Goal: Communication & Community: Connect with others

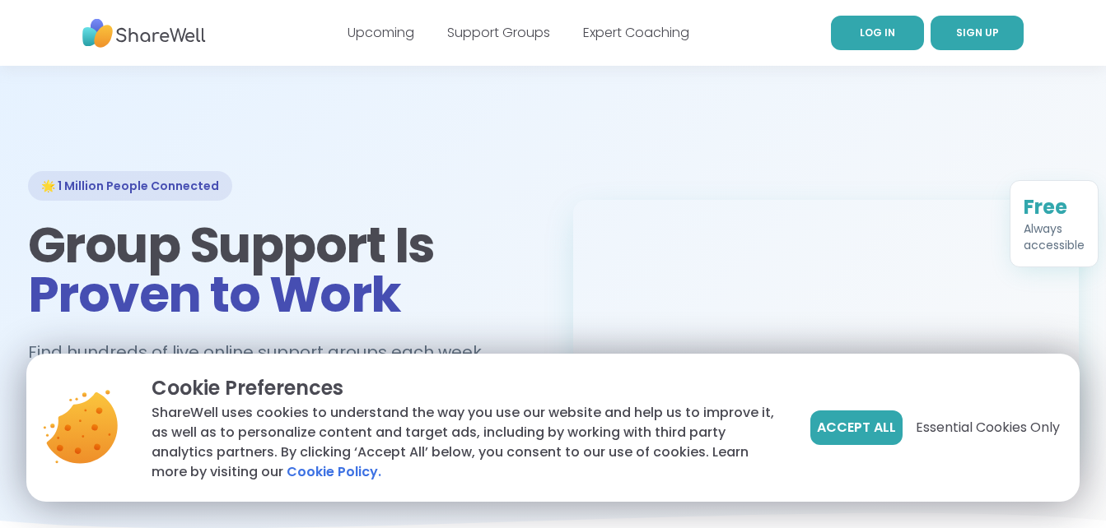
click at [864, 37] on span "LOG IN" at bounding box center [876, 33] width 35 height 14
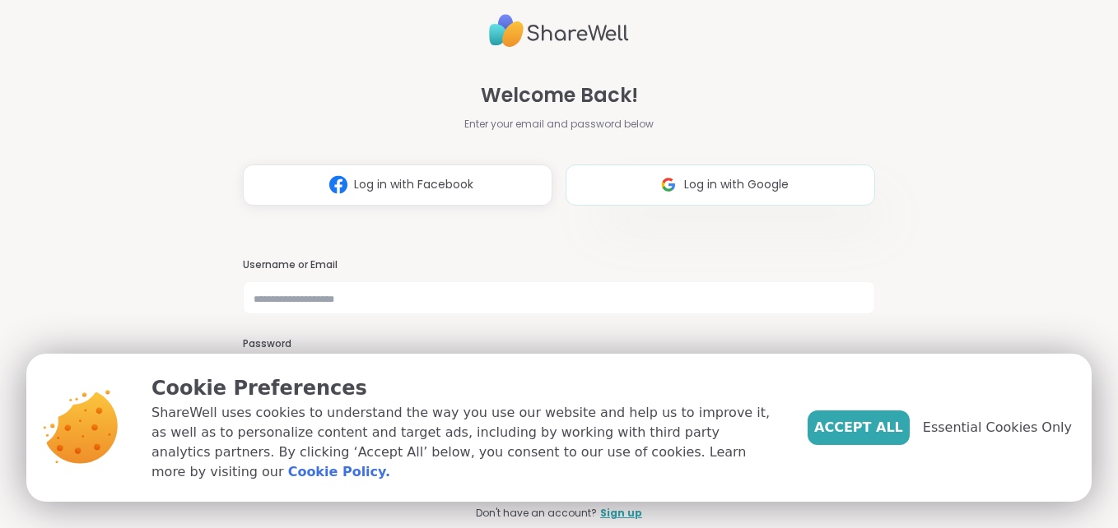
click at [706, 193] on span "Log in with Google" at bounding box center [736, 184] width 105 height 17
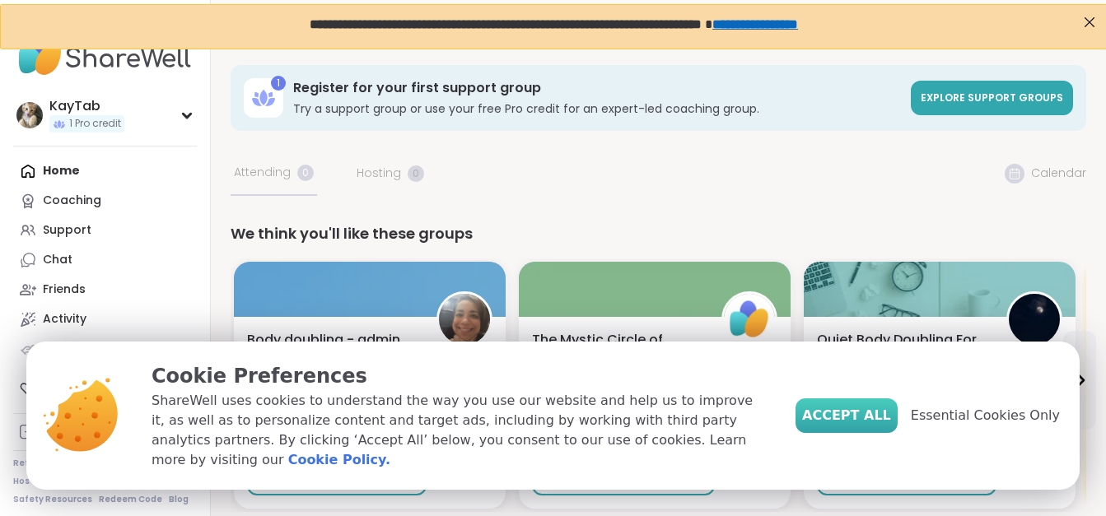
click at [873, 433] on button "Accept All" at bounding box center [846, 415] width 102 height 35
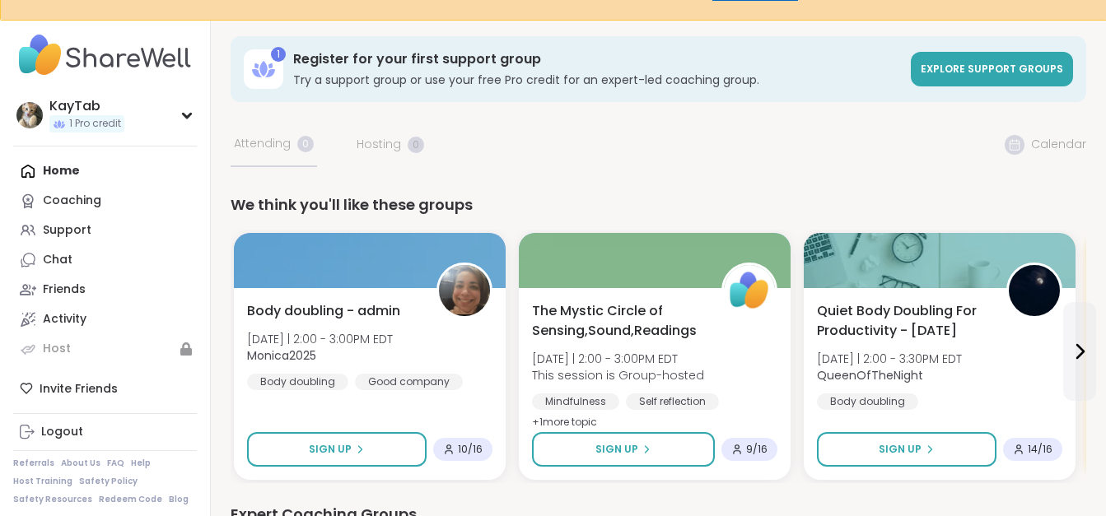
scroll to position [451, 0]
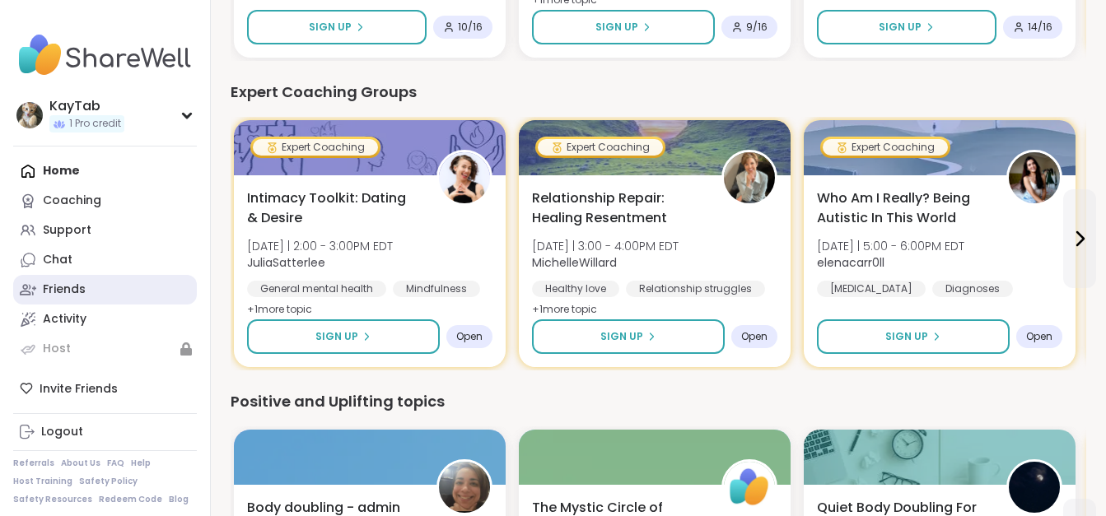
drag, startPoint x: 1110, startPoint y: 150, endPoint x: 105, endPoint y: 285, distance: 1013.3
click at [105, 285] on link "Friends" at bounding box center [105, 290] width 184 height 30
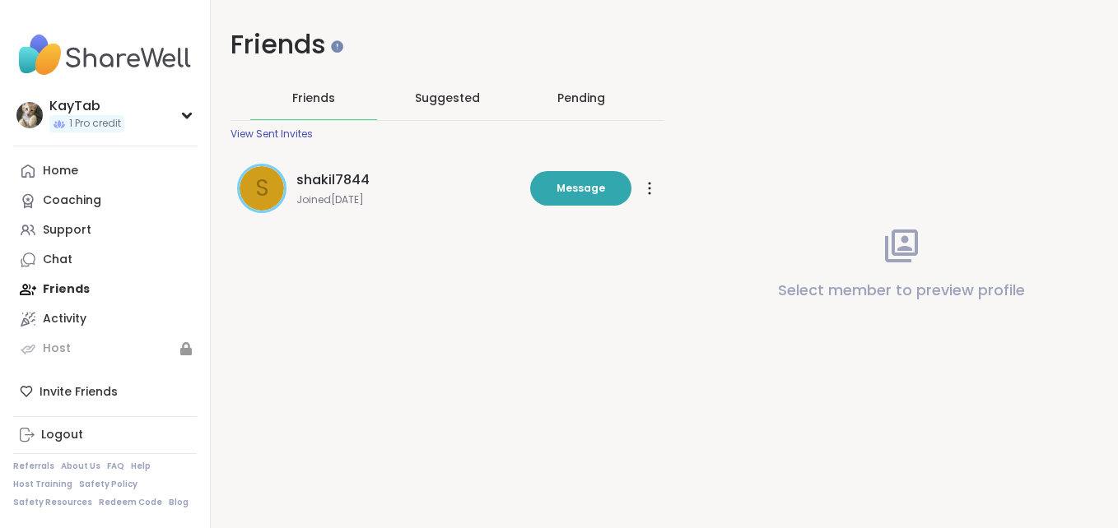
click at [338, 183] on span "shakil7844" at bounding box center [332, 180] width 73 height 20
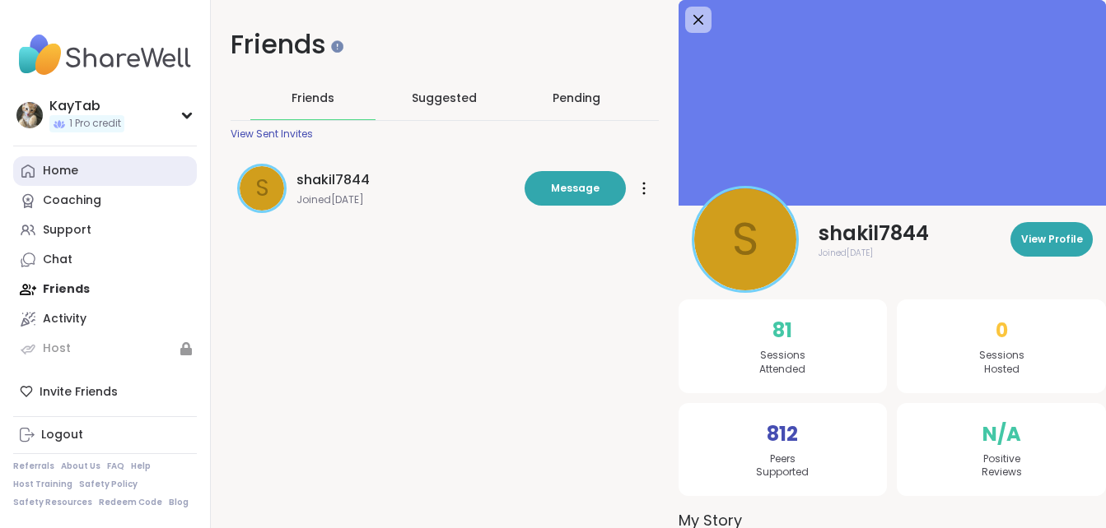
click at [67, 173] on div "Home" at bounding box center [60, 171] width 35 height 16
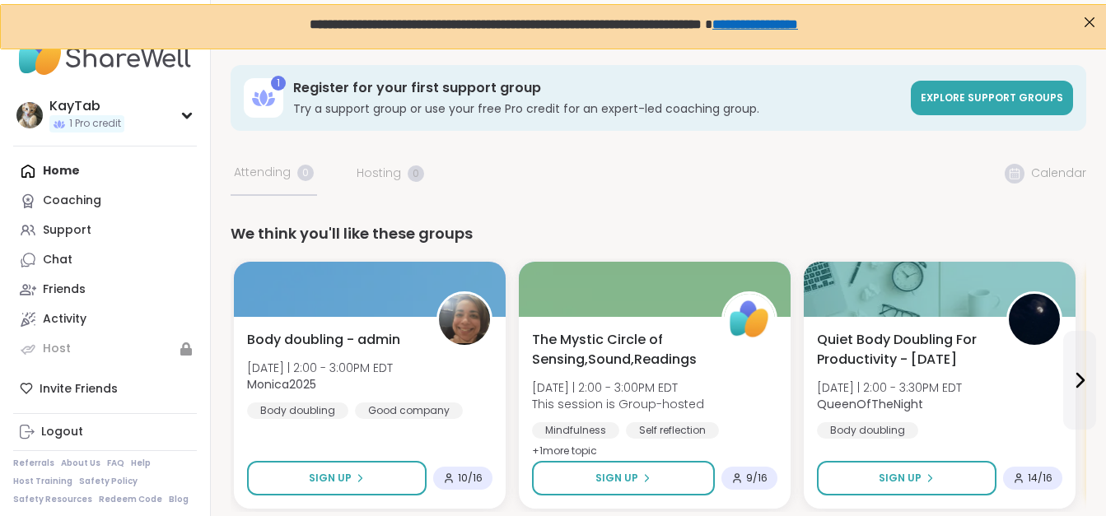
click at [68, 197] on div "Coaching" at bounding box center [72, 201] width 58 height 16
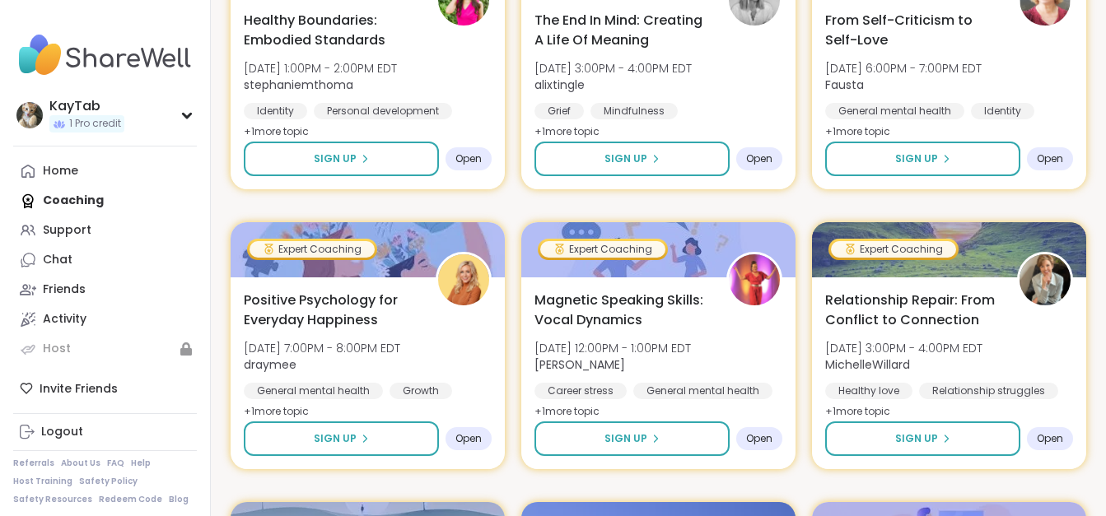
scroll to position [2075, 0]
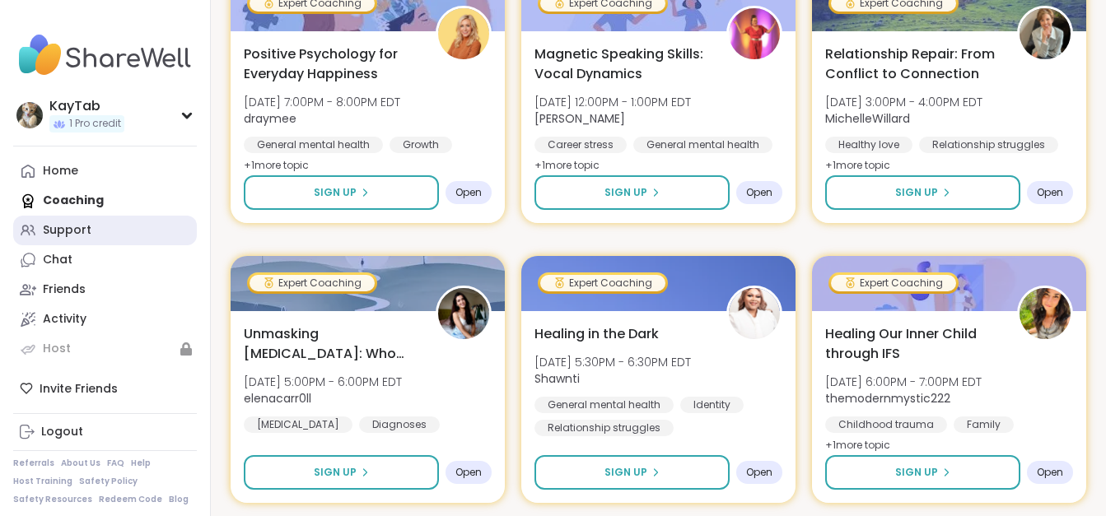
click at [91, 232] on link "Support" at bounding box center [105, 231] width 184 height 30
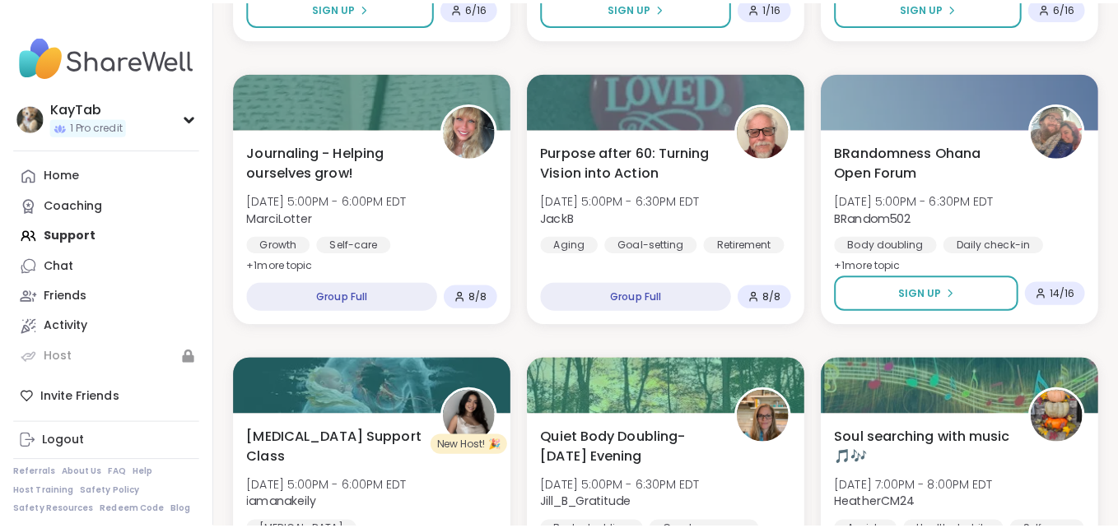
scroll to position [1678, 0]
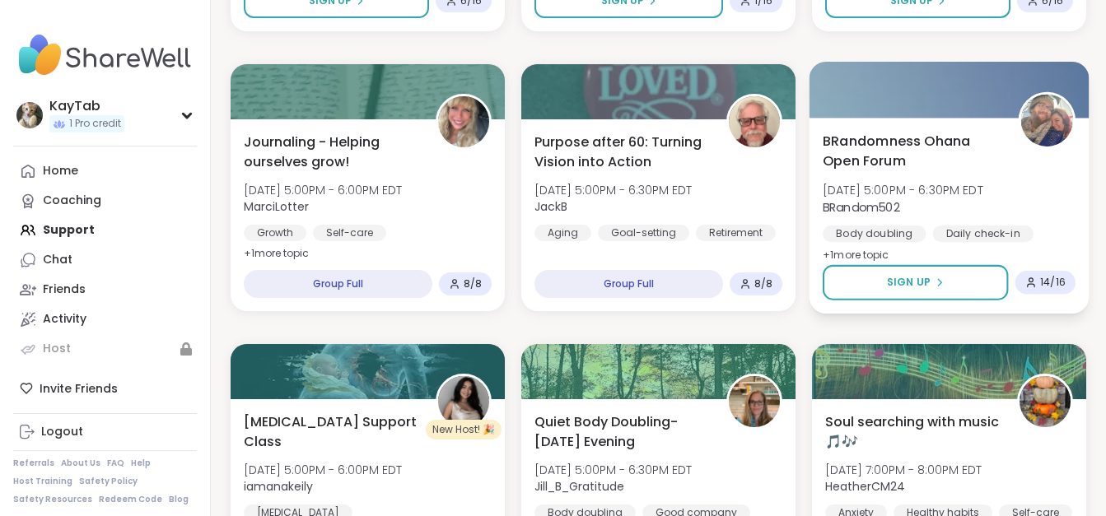
click at [1055, 286] on span "14 / 16" at bounding box center [1053, 282] width 26 height 13
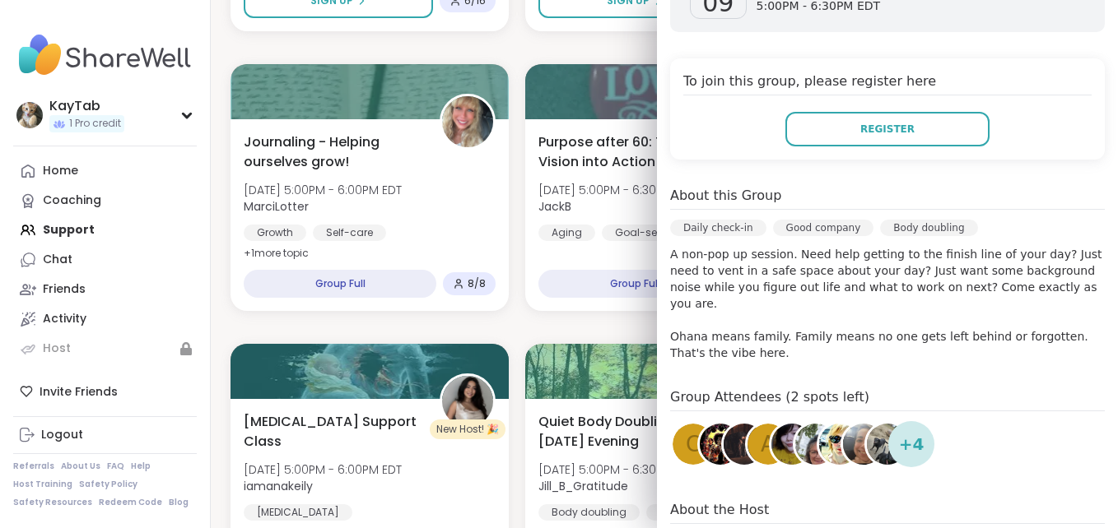
scroll to position [320, 0]
click at [797, 422] on img at bounding box center [815, 442] width 41 height 41
click at [906, 431] on span "+ 4" at bounding box center [912, 443] width 26 height 25
click at [912, 420] on div "+ 4" at bounding box center [911, 443] width 46 height 46
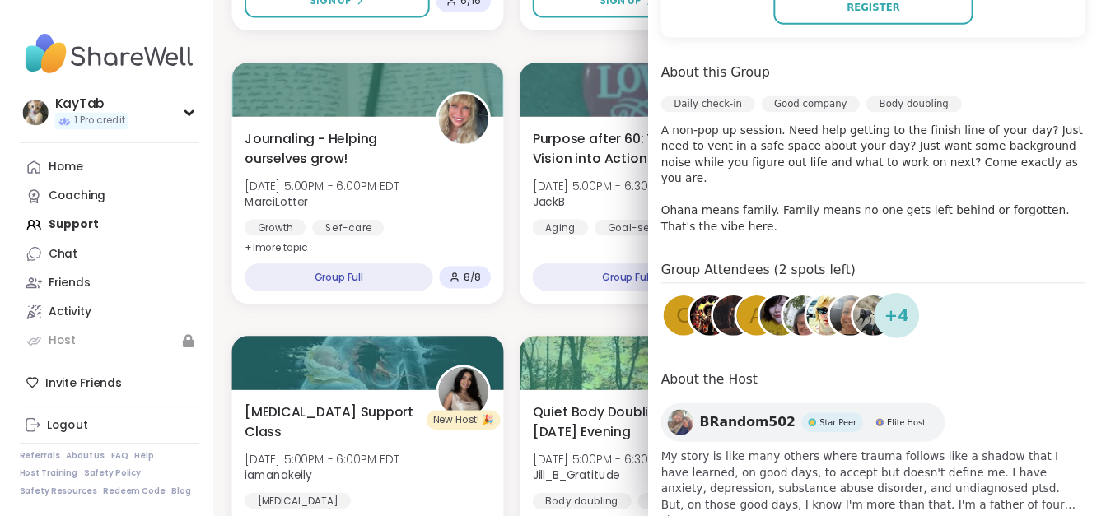
scroll to position [446, 0]
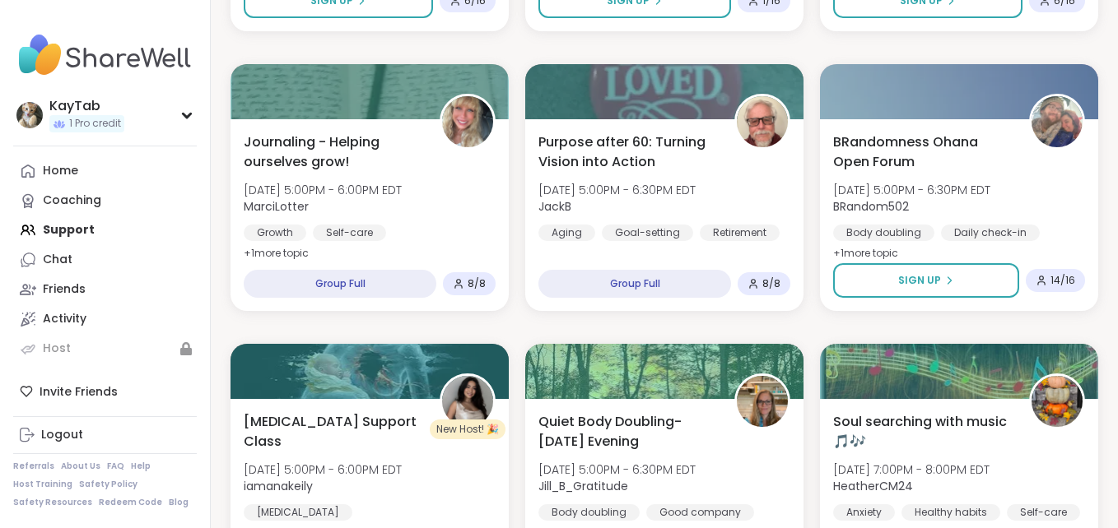
click at [208, 53] on nav "KayTab 1 Pro credit Profile Membership Settings Help Home Coaching Support Chat…" at bounding box center [105, 264] width 211 height 528
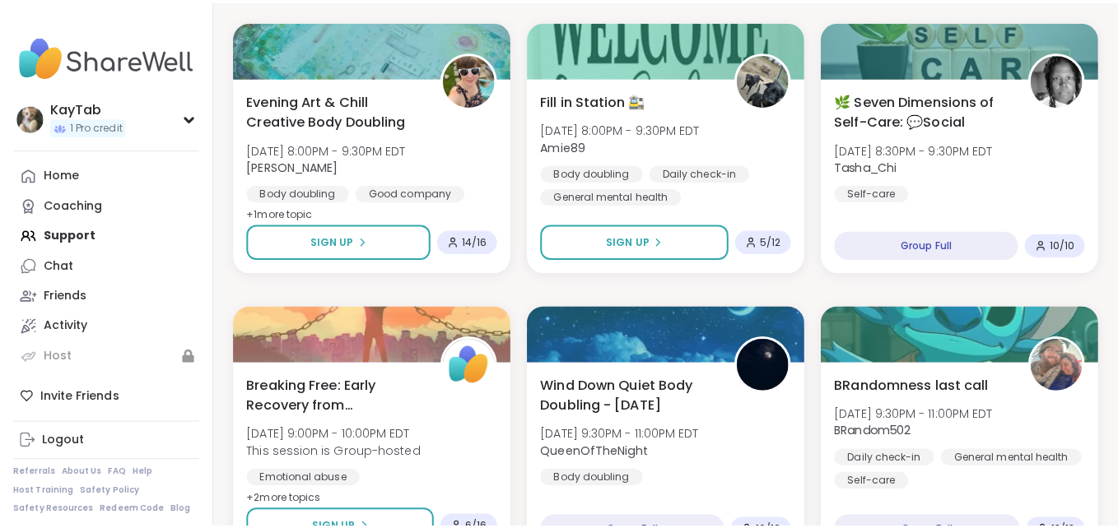
scroll to position [2940, 0]
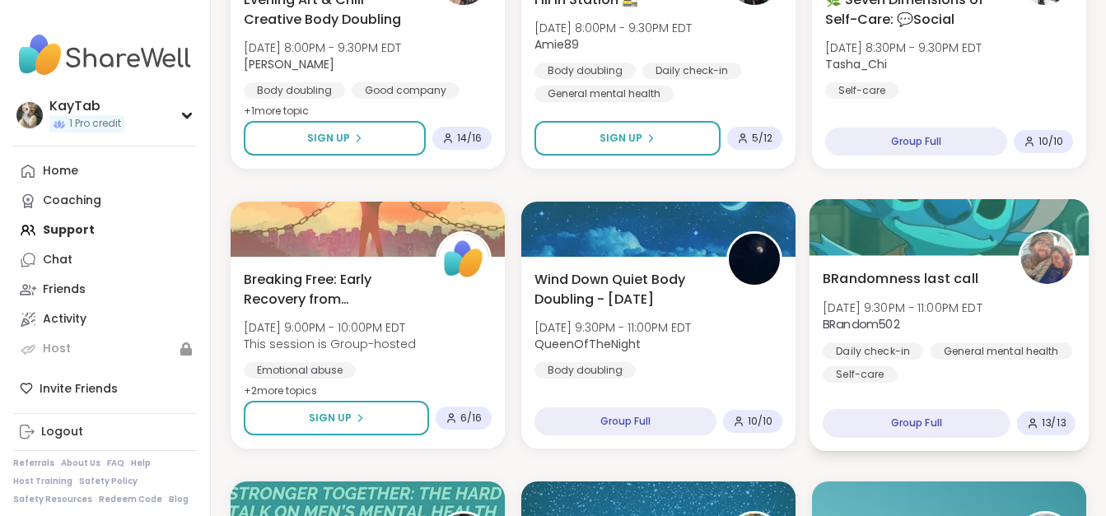
click at [1072, 429] on div "13 / 13" at bounding box center [1046, 424] width 58 height 24
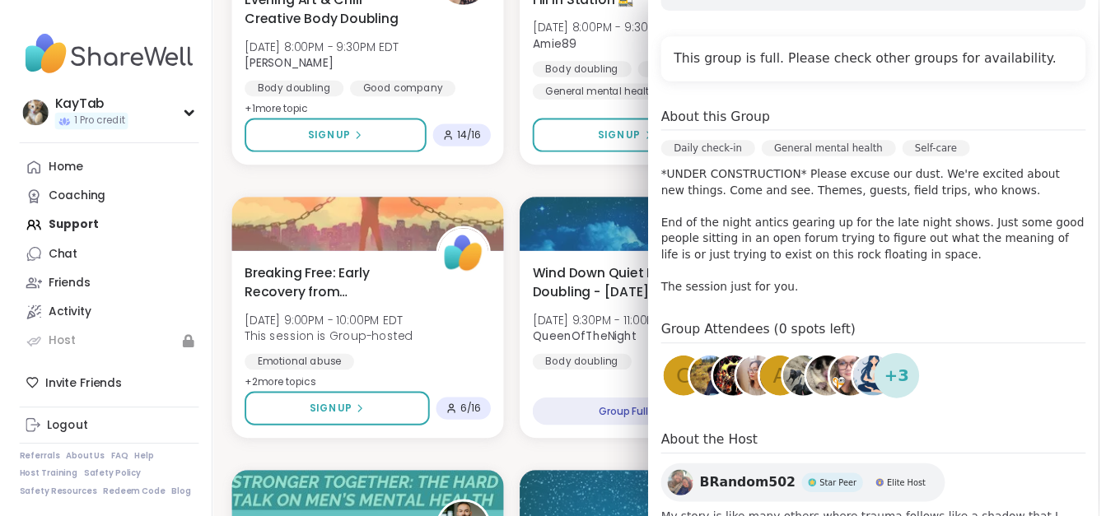
scroll to position [315, 0]
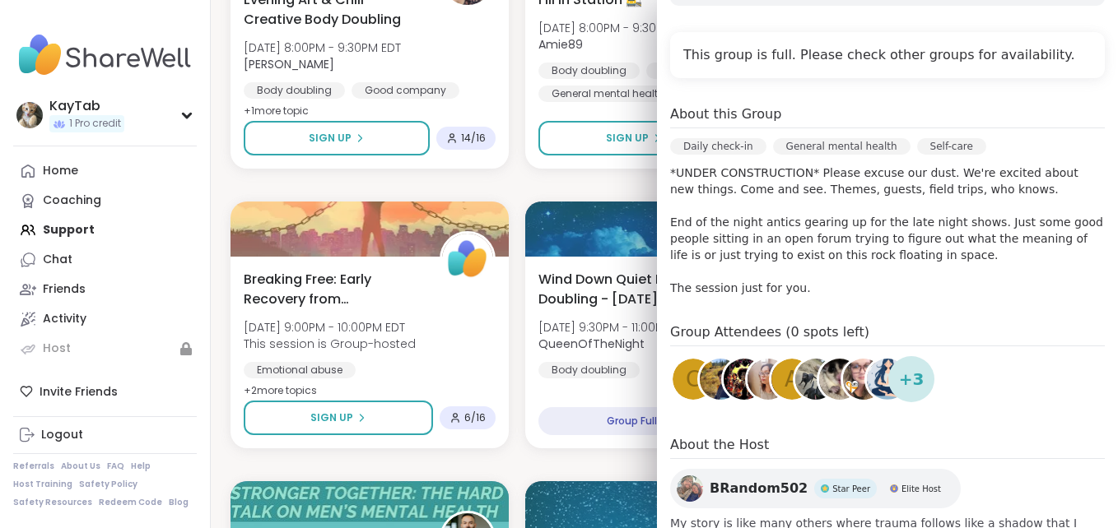
click at [915, 376] on div "+ 3" at bounding box center [911, 379] width 46 height 46
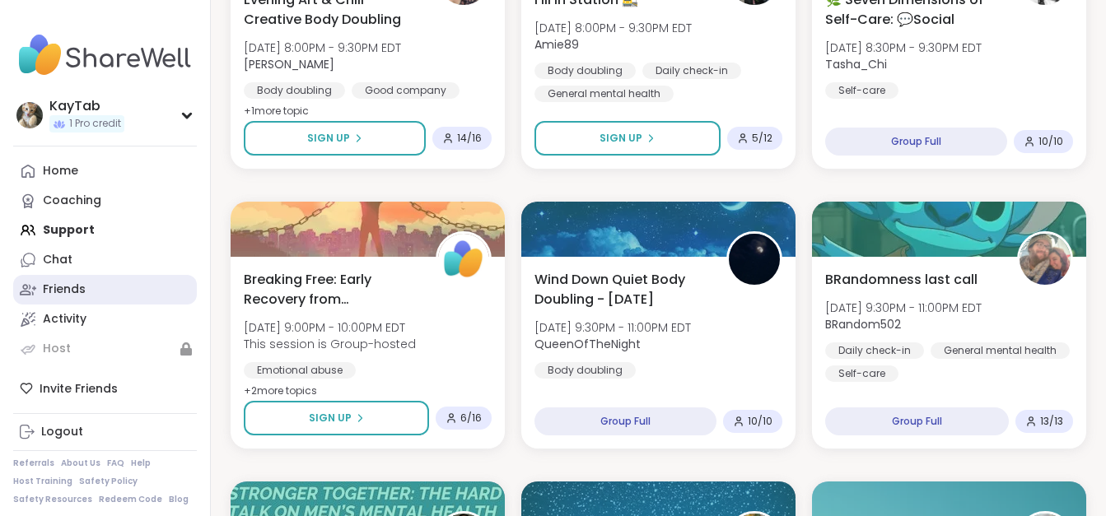
click at [77, 286] on div "Friends" at bounding box center [64, 290] width 43 height 16
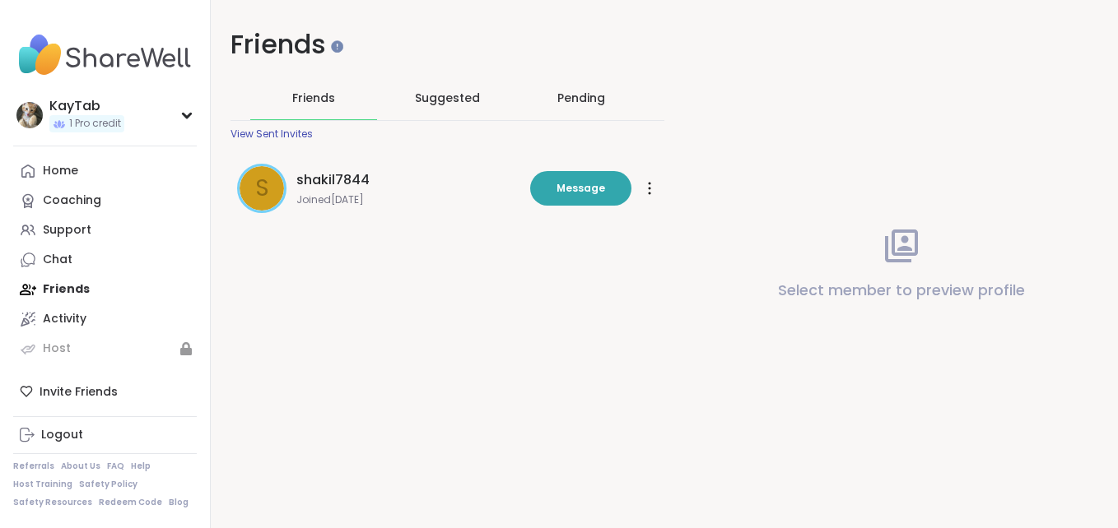
click at [254, 193] on div "s" at bounding box center [262, 188] width 44 height 44
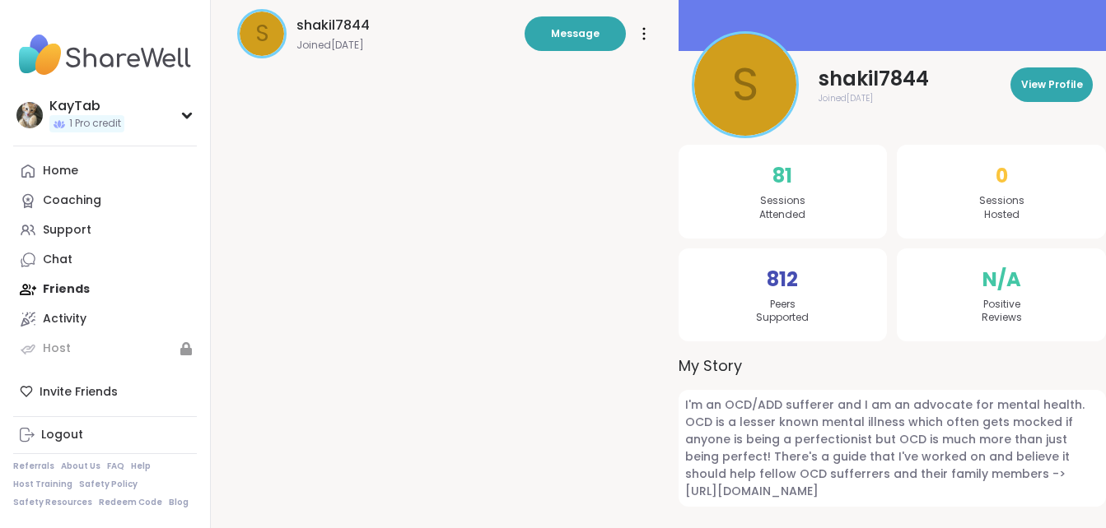
scroll to position [179, 0]
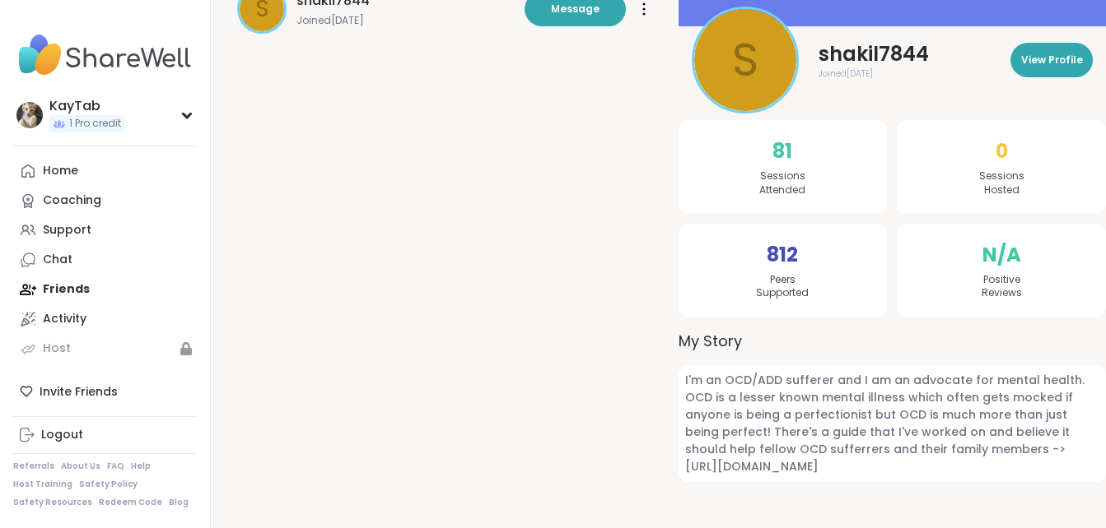
click at [958, 469] on span "I'm an OCD/ADD sufferer and I am an advocate for mental health. OCD is a lesser…" at bounding box center [892, 423] width 428 height 117
drag, startPoint x: 1010, startPoint y: 469, endPoint x: 677, endPoint y: 497, distance: 333.7
click at [678, 497] on div "81 Sessions Attended 812 Peers Supported 0 Sessions Hosted N/A Positive Reviews…" at bounding box center [892, 307] width 428 height 441
drag, startPoint x: 684, startPoint y: 471, endPoint x: 1015, endPoint y: 468, distance: 330.9
click at [1015, 468] on span "I'm an OCD/ADD sufferer and I am an advocate for mental health. OCD is a lesser…" at bounding box center [892, 423] width 428 height 117
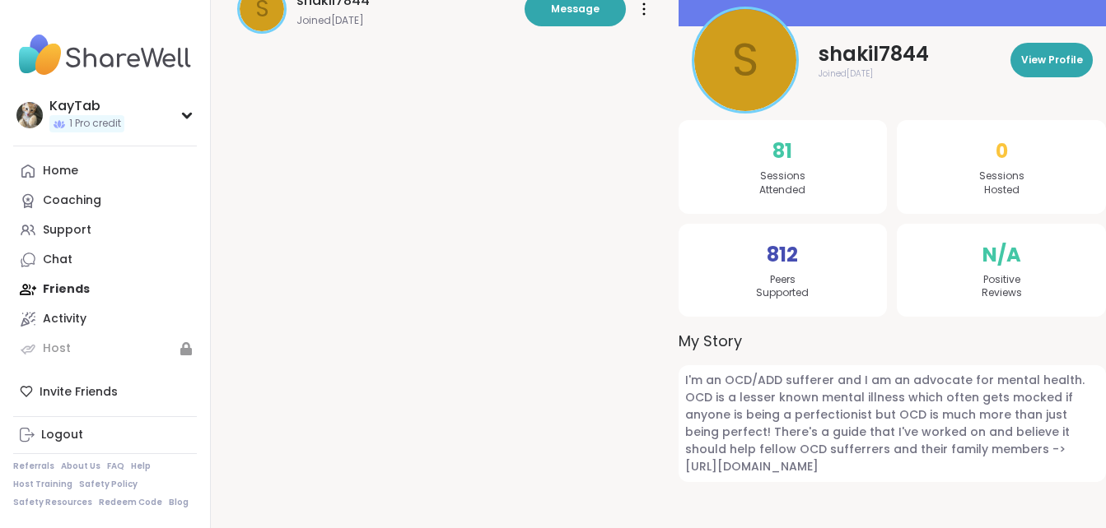
copy span "https://shaqchill.gumroad.com/l/living-fully-with-ocd"
click at [98, 172] on link "Home" at bounding box center [105, 171] width 184 height 30
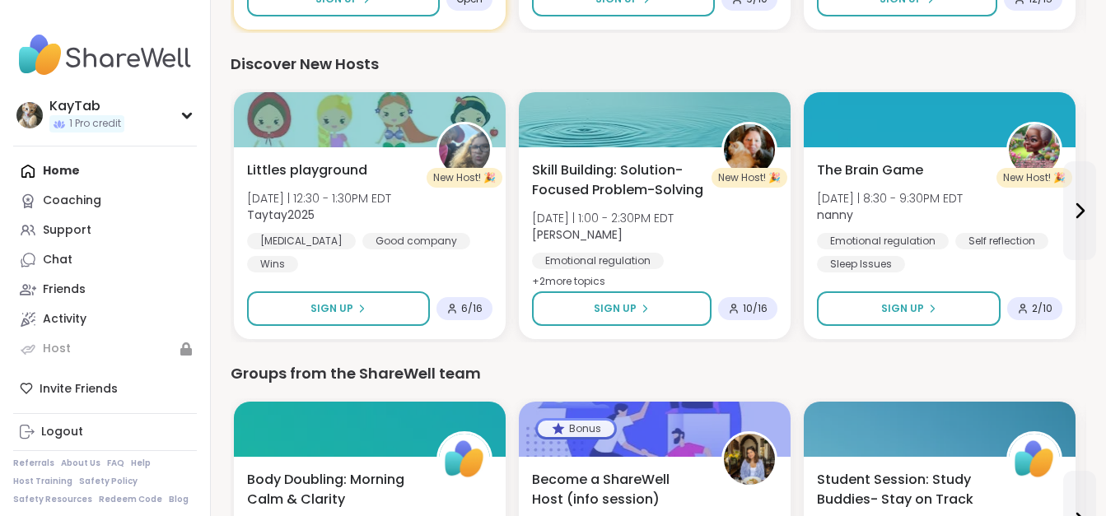
scroll to position [1148, 0]
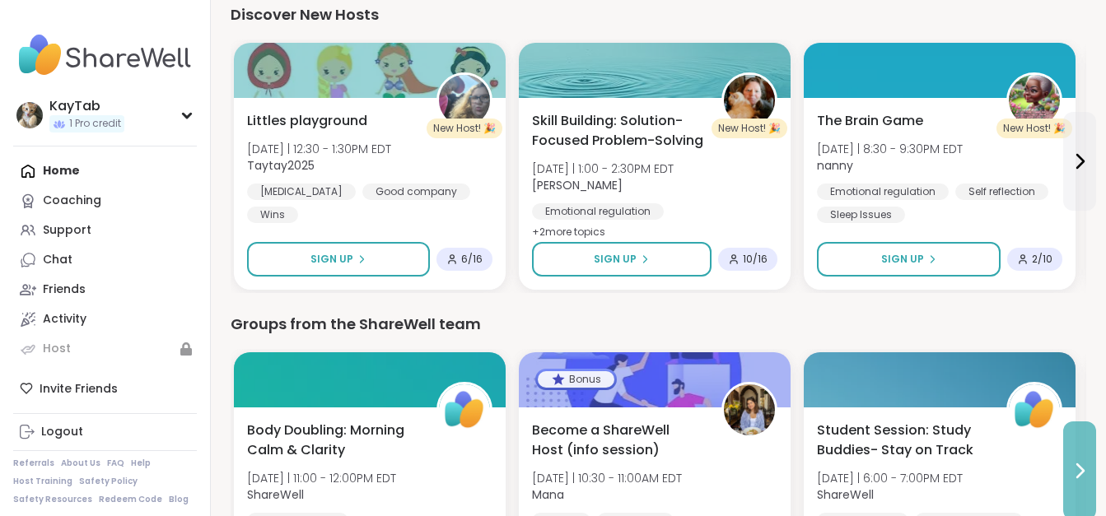
click at [1080, 477] on icon at bounding box center [1079, 471] width 20 height 20
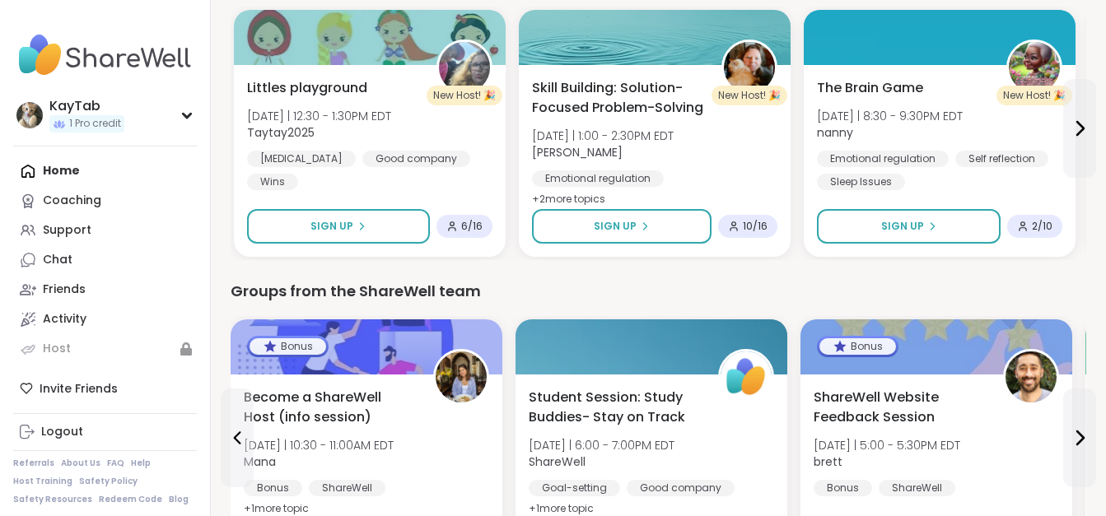
scroll to position [1305, 0]
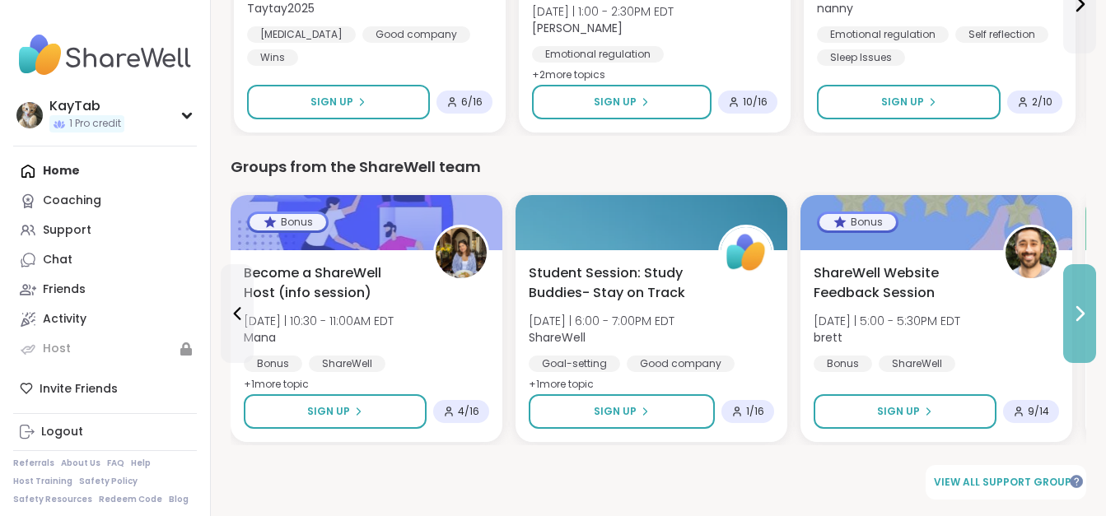
click at [1087, 317] on icon at bounding box center [1079, 314] width 20 height 20
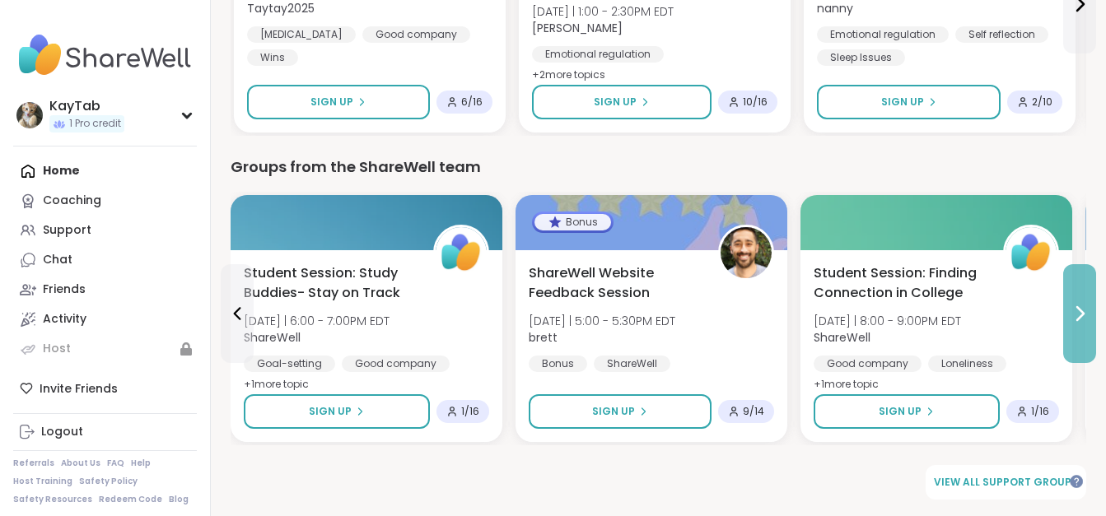
click at [1087, 317] on icon at bounding box center [1079, 314] width 20 height 20
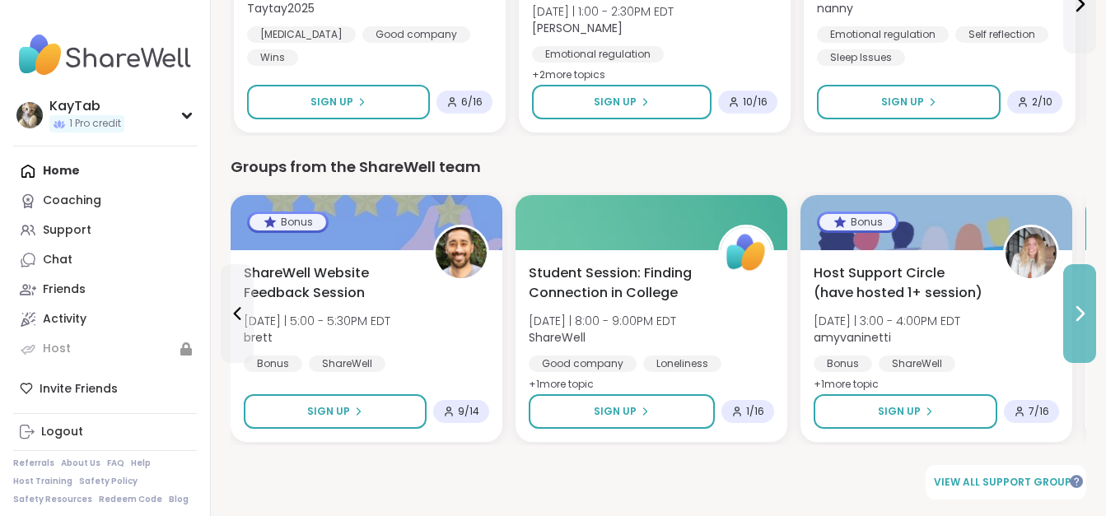
click at [1087, 317] on icon at bounding box center [1079, 314] width 20 height 20
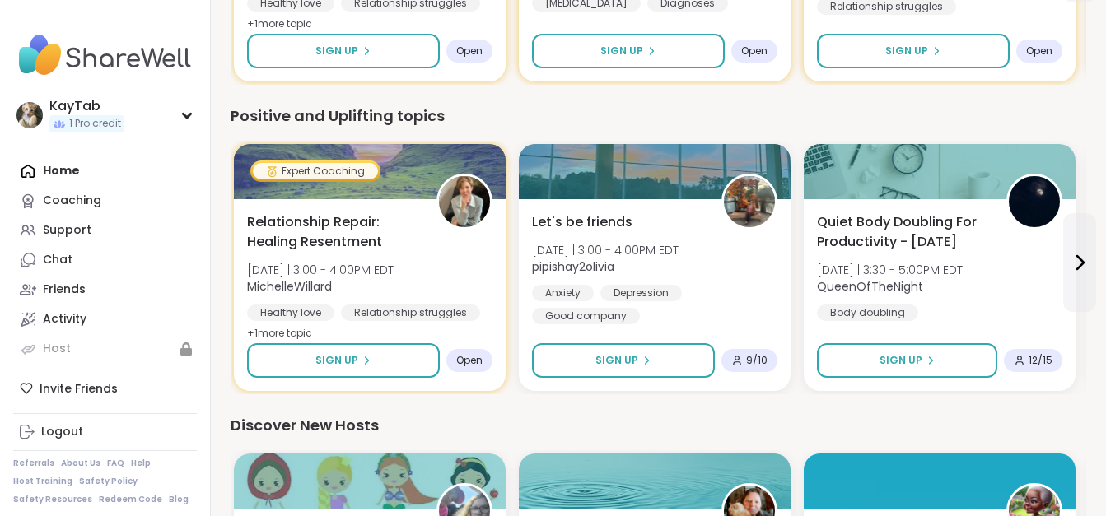
scroll to position [483, 0]
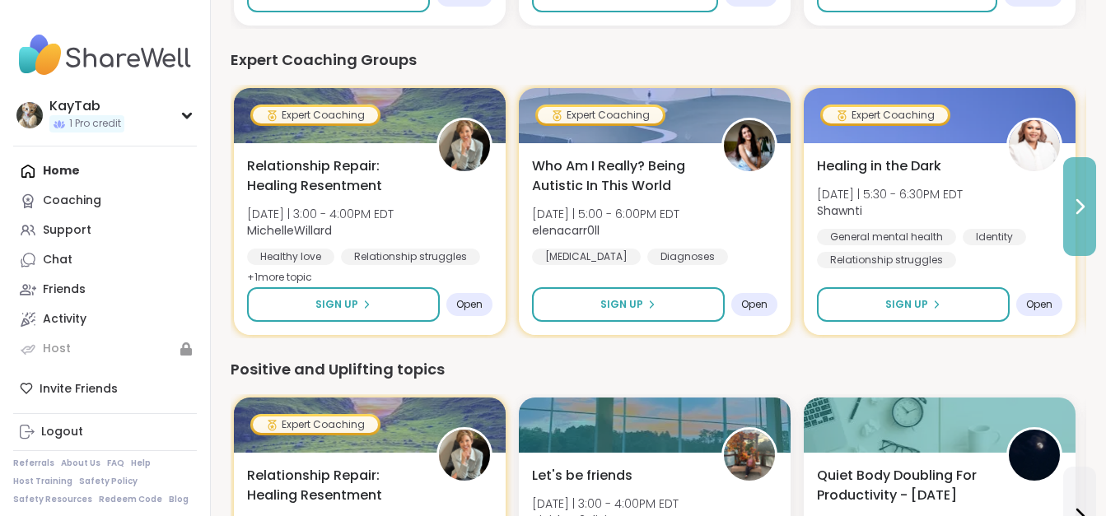
click at [1084, 207] on icon at bounding box center [1079, 207] width 20 height 20
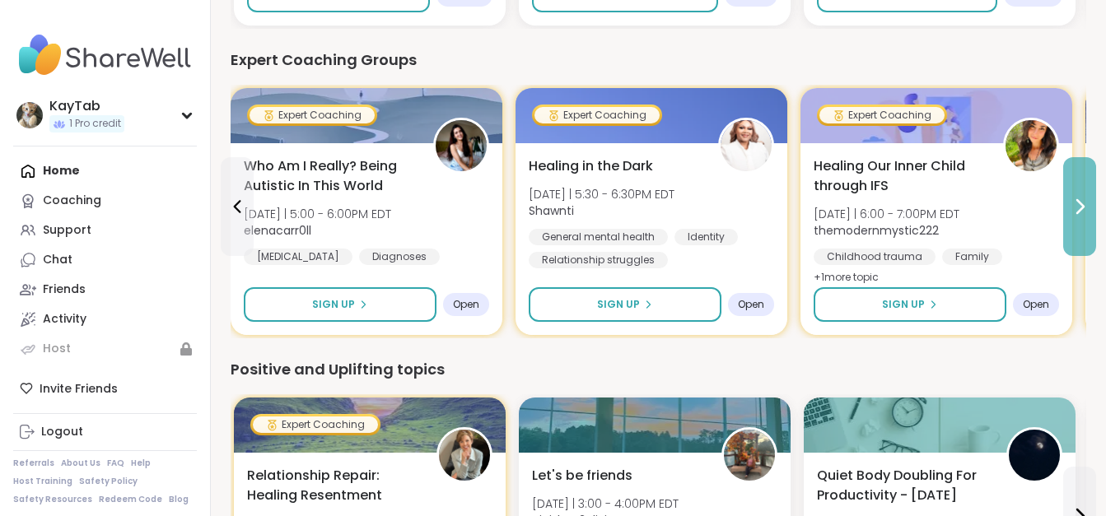
click at [1084, 207] on icon at bounding box center [1079, 207] width 20 height 20
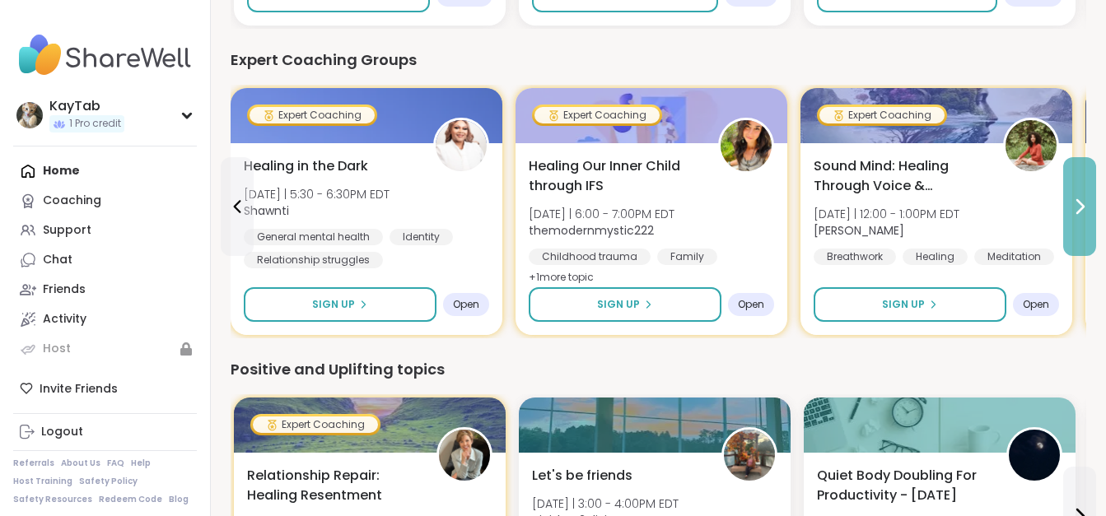
click at [1085, 208] on icon at bounding box center [1079, 207] width 20 height 20
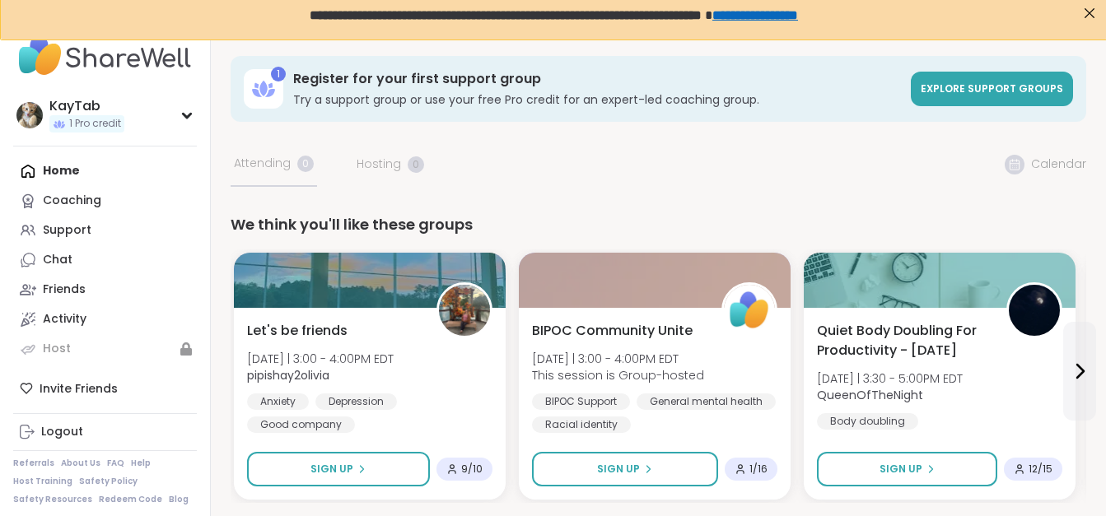
scroll to position [0, 0]
